Goal: Find contact information: Find contact information

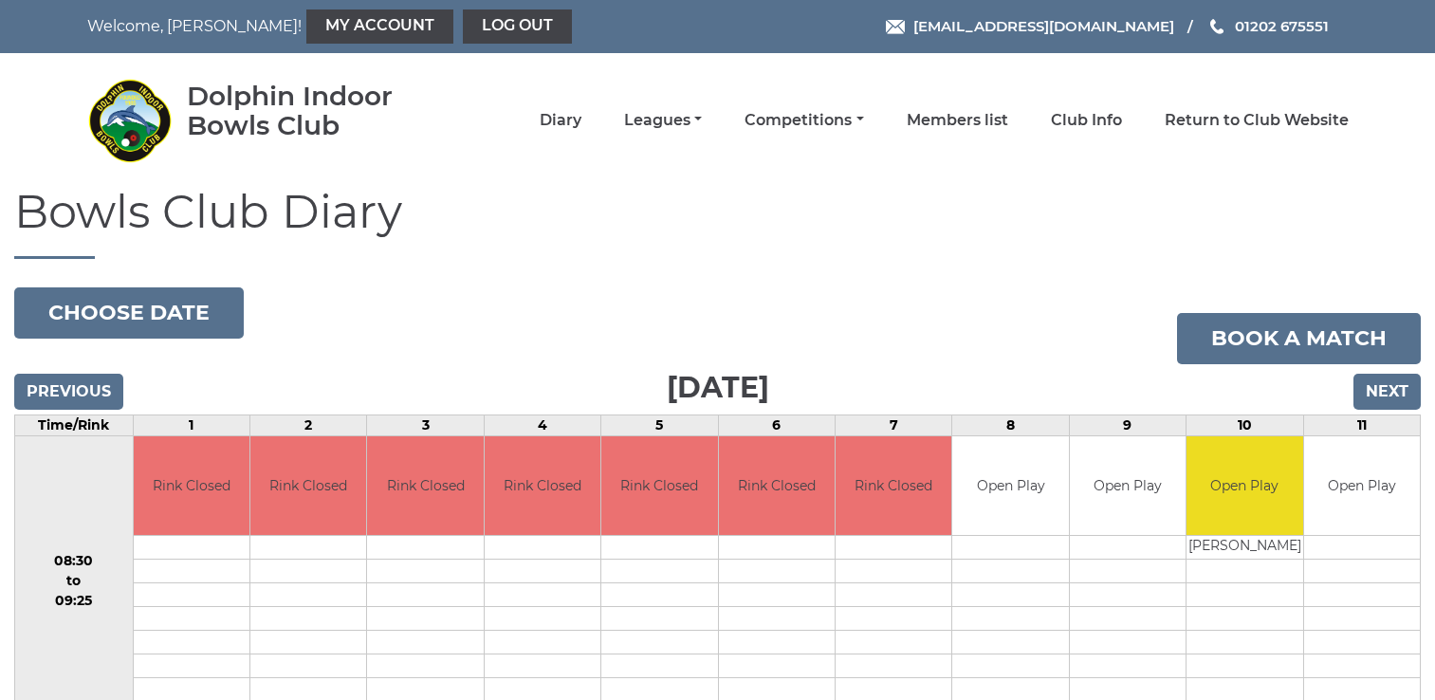
scroll to position [95, 0]
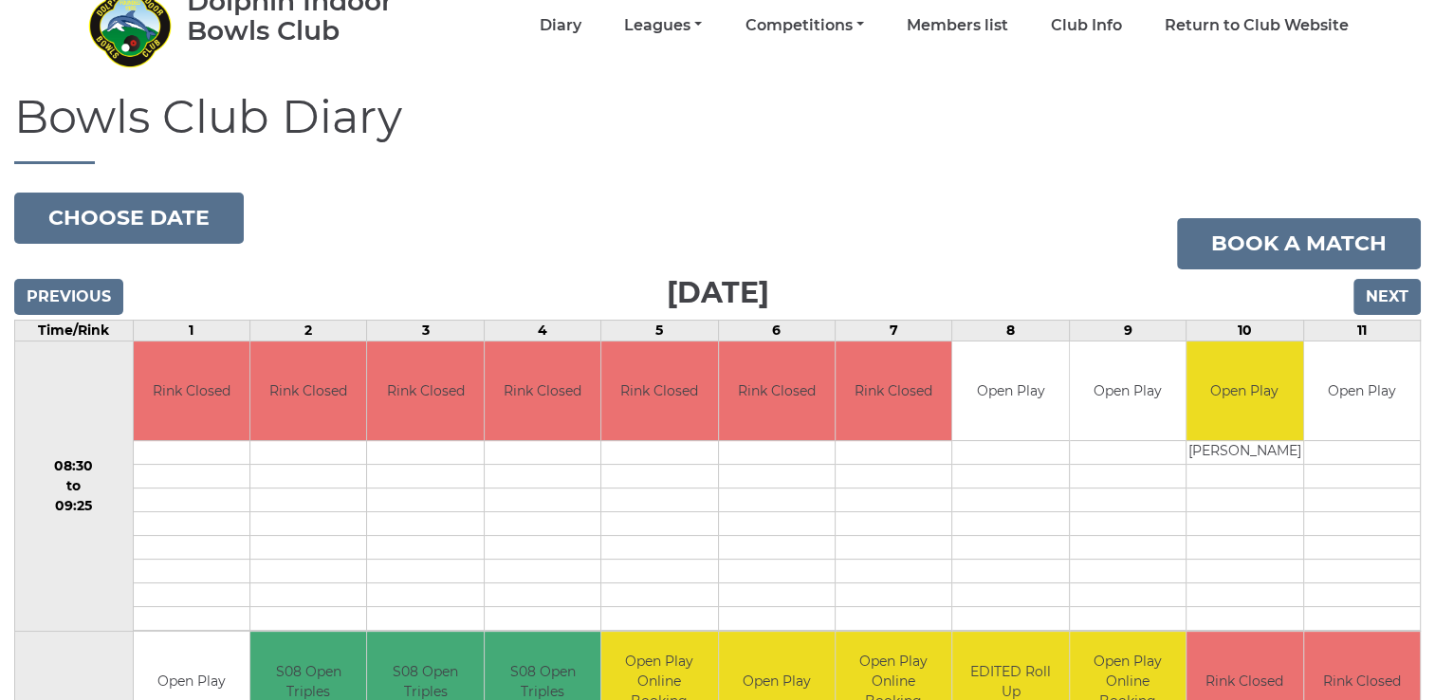
click at [959, 21] on link "Members list" at bounding box center [956, 27] width 101 height 21
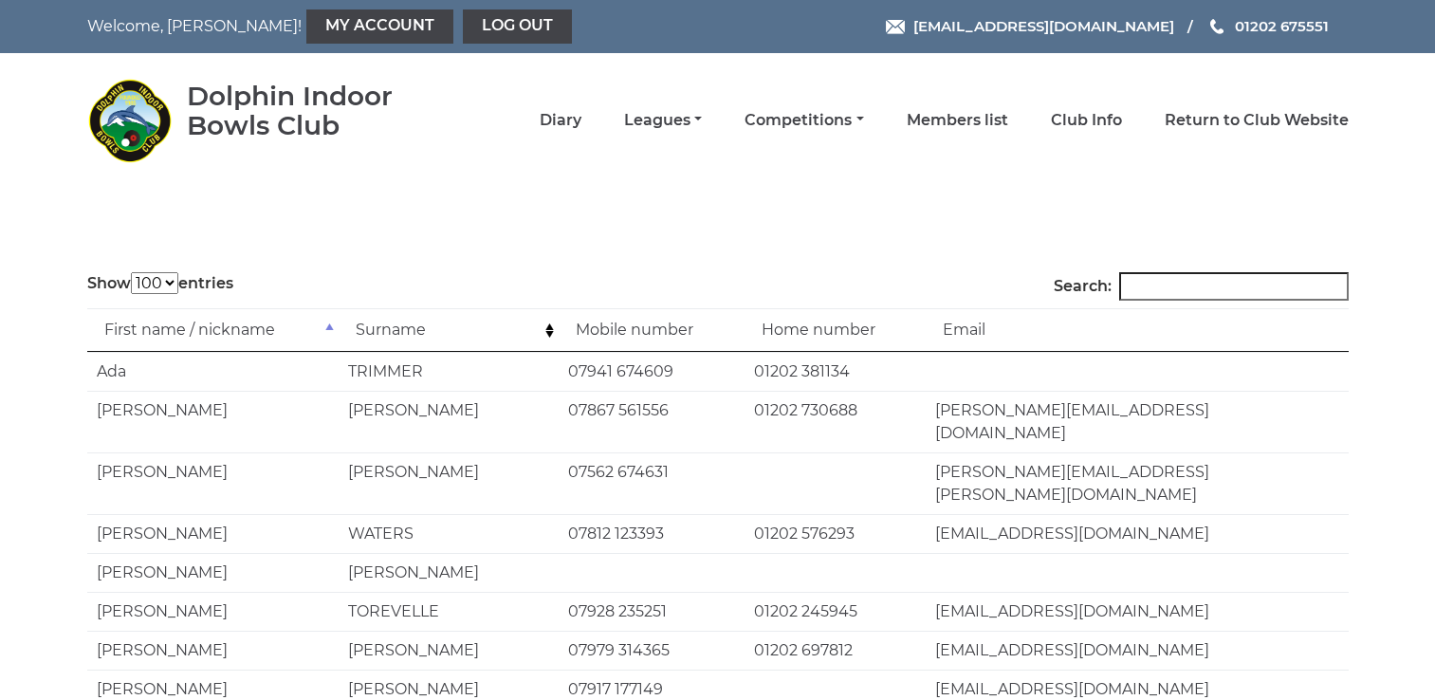
select select "100"
click at [1229, 291] on input "Search:" at bounding box center [1233, 286] width 229 height 28
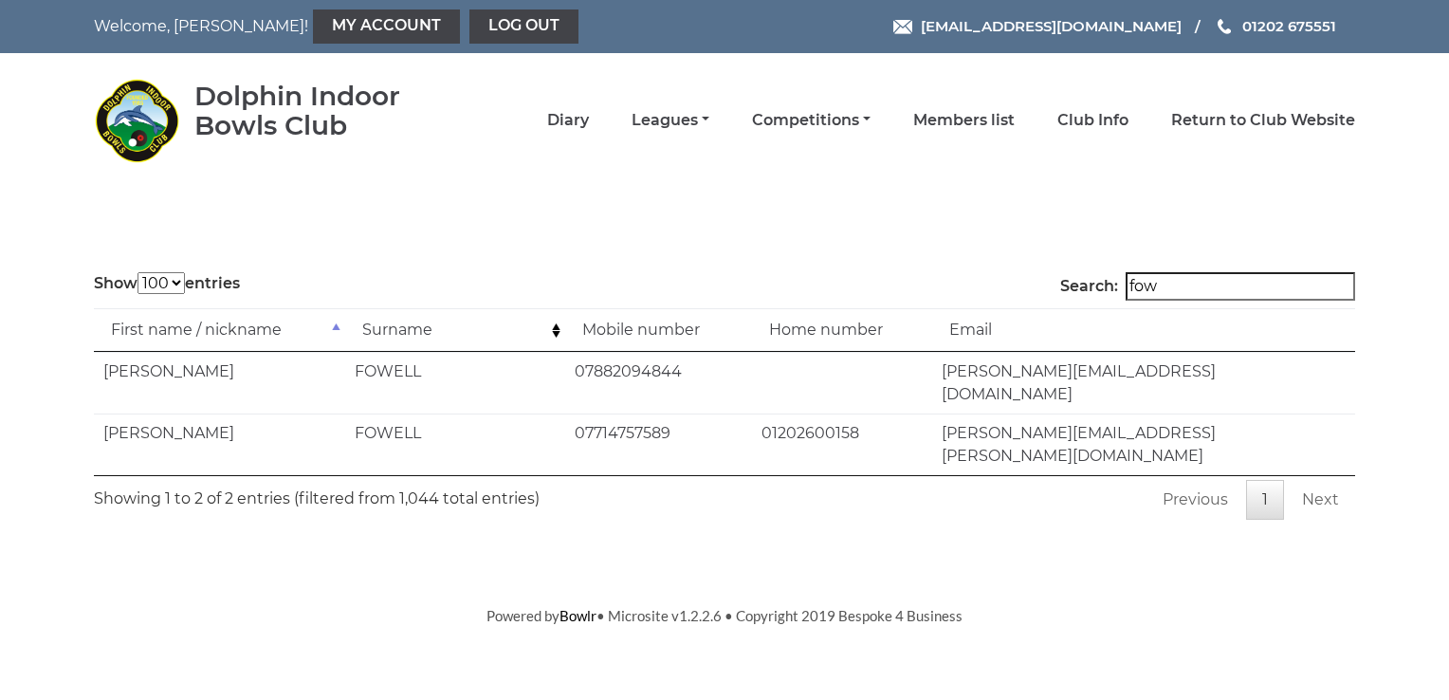
type input "fow"
drag, startPoint x: 943, startPoint y: 413, endPoint x: 1176, endPoint y: 414, distance: 232.3
click at [1176, 414] on td "[PERSON_NAME][EMAIL_ADDRESS][PERSON_NAME][DOMAIN_NAME]" at bounding box center [1143, 444] width 423 height 62
drag, startPoint x: 1176, startPoint y: 414, endPoint x: 1118, endPoint y: 409, distance: 58.1
copy td "[PERSON_NAME][EMAIL_ADDRESS][PERSON_NAME][DOMAIN_NAME]"
